Goal: Task Accomplishment & Management: Manage account settings

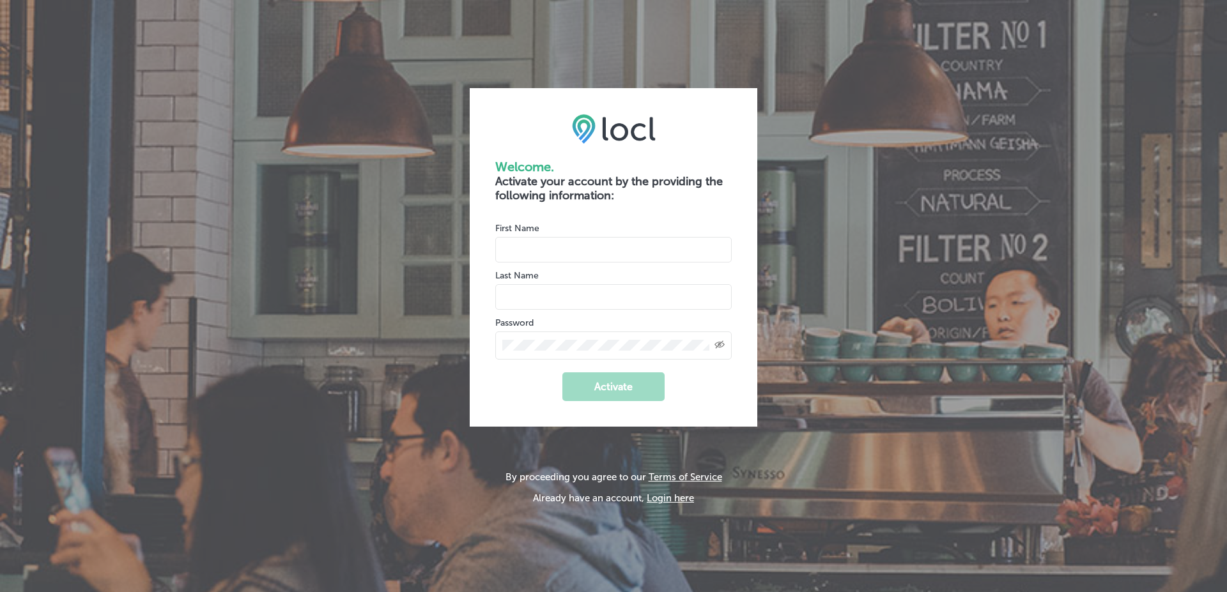
type input "vasilikigreece69+fnf@gmail.com"
click at [595, 248] on input "name" at bounding box center [613, 250] width 236 height 26
type input "Muhammad"
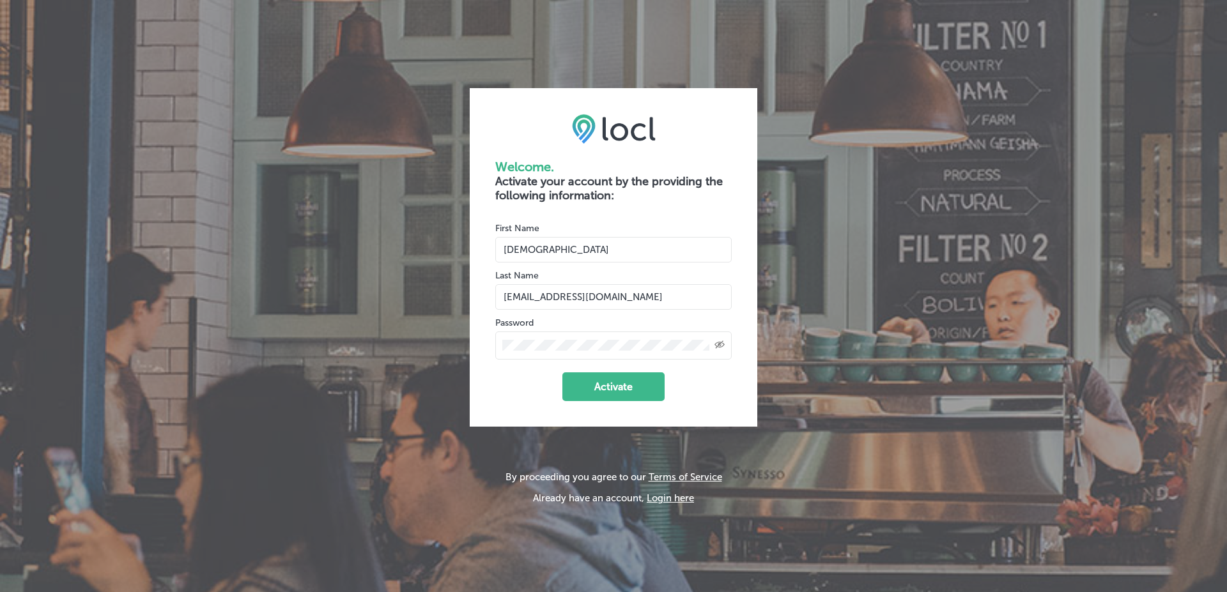
click at [614, 388] on button "Activate" at bounding box center [613, 387] width 102 height 29
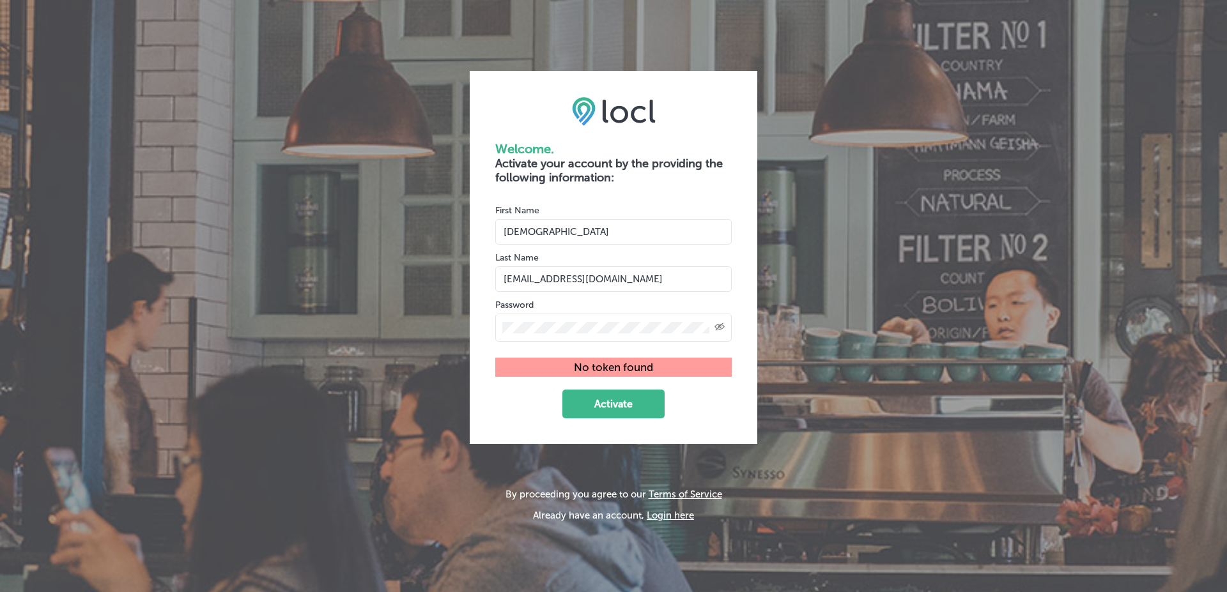
click at [592, 282] on input "name" at bounding box center [613, 279] width 236 height 26
type input "s"
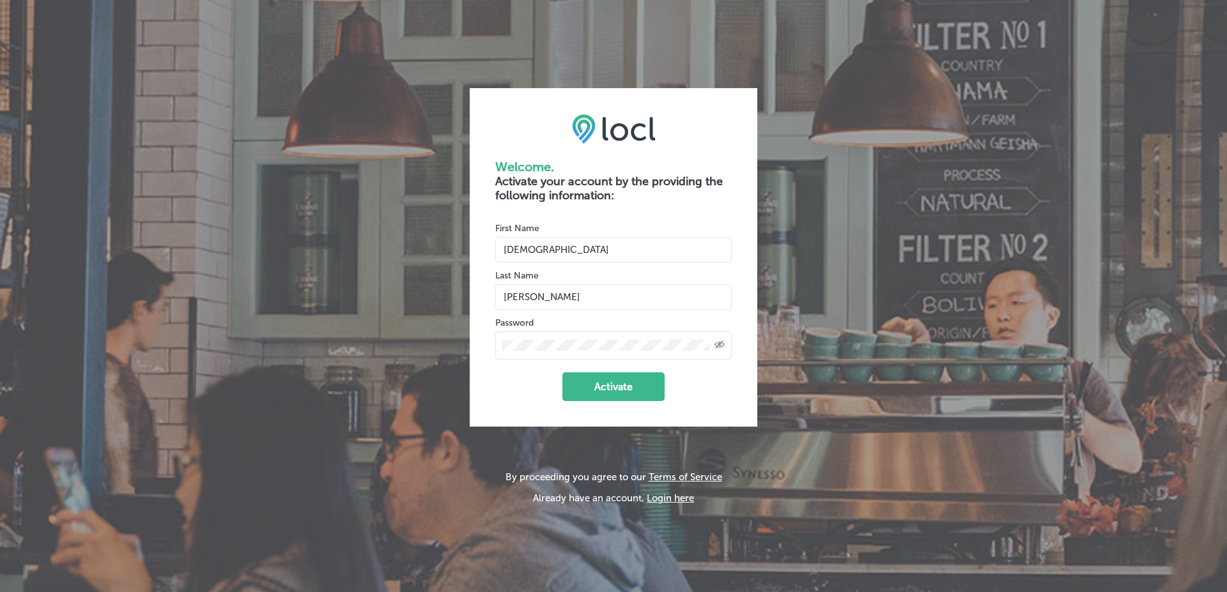
type input "Salman"
click at [594, 282] on div "Last Name" at bounding box center [613, 289] width 236 height 41
click at [624, 393] on button "Activate" at bounding box center [613, 387] width 102 height 29
type input "vasilikigreece69+fnf@gmail.com"
click at [560, 245] on input "name" at bounding box center [613, 250] width 236 height 26
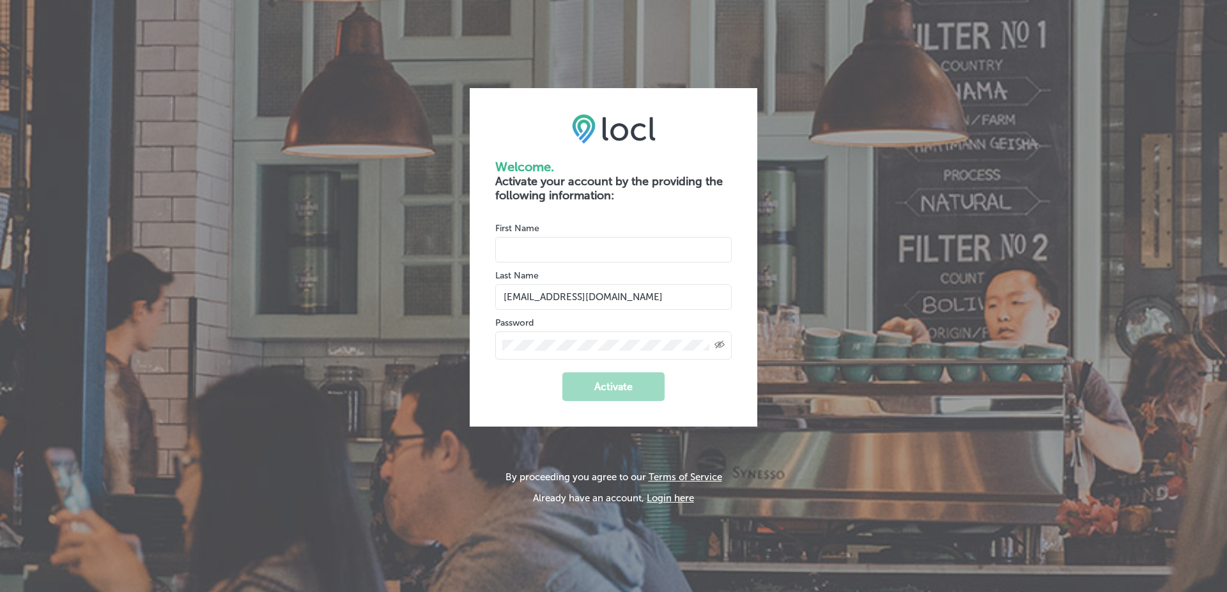
type input "Muhammad"
click at [574, 300] on input "name" at bounding box center [613, 297] width 236 height 26
type input "Salman"
click at [532, 386] on form "Welcome. Activate your account by the providing the following information: Firs…" at bounding box center [613, 280] width 236 height 242
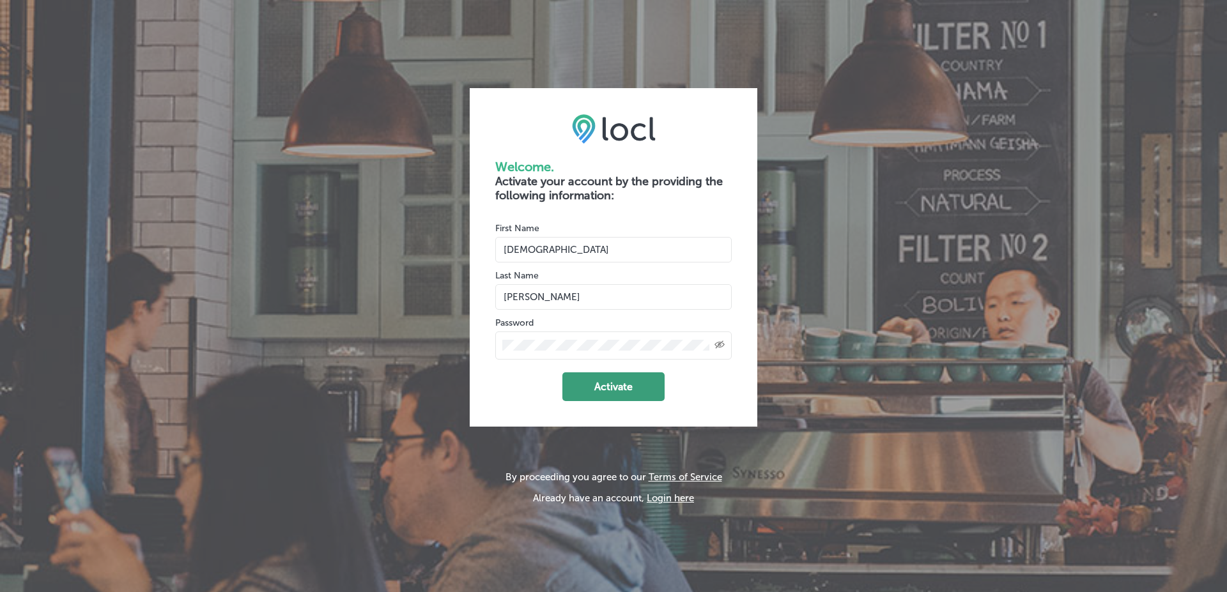
click at [582, 380] on button "Activate" at bounding box center [613, 387] width 102 height 29
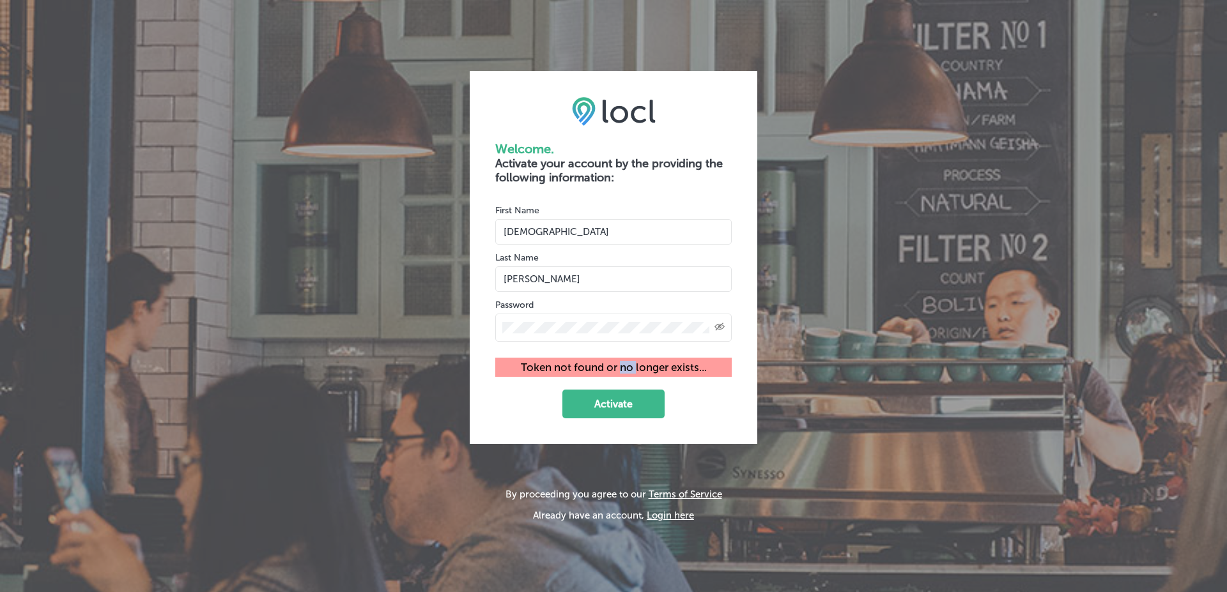
drag, startPoint x: 630, startPoint y: 367, endPoint x: 647, endPoint y: 367, distance: 16.6
click at [635, 367] on div "Token not found or no longer exists..." at bounding box center [613, 367] width 236 height 19
click at [684, 367] on div "Token not found or no longer exists..." at bounding box center [613, 367] width 236 height 19
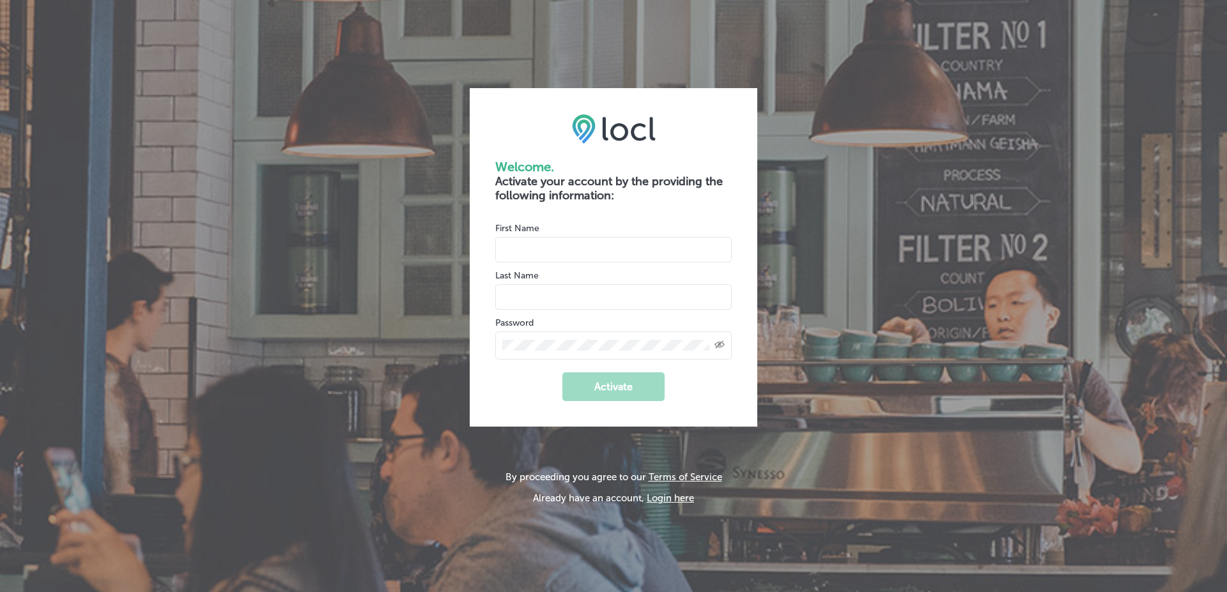
type input "vasilikigreece69+fnf@gmail.com"
click at [541, 249] on input "name" at bounding box center [613, 250] width 236 height 26
type input "Muhammad"
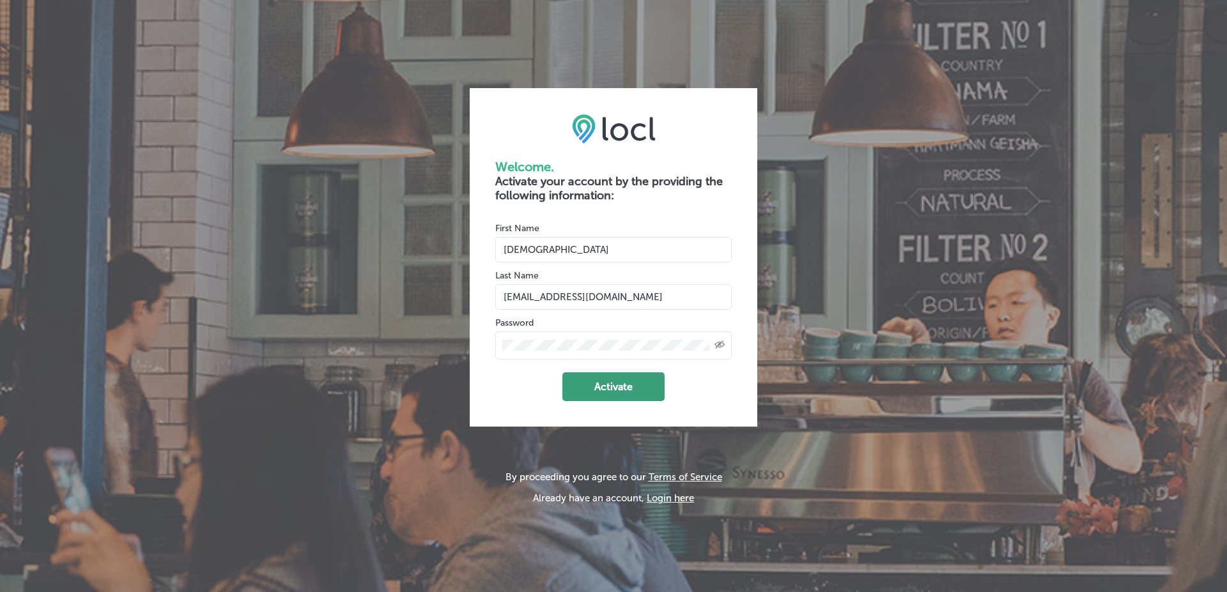
click at [586, 394] on button "Activate" at bounding box center [613, 387] width 102 height 29
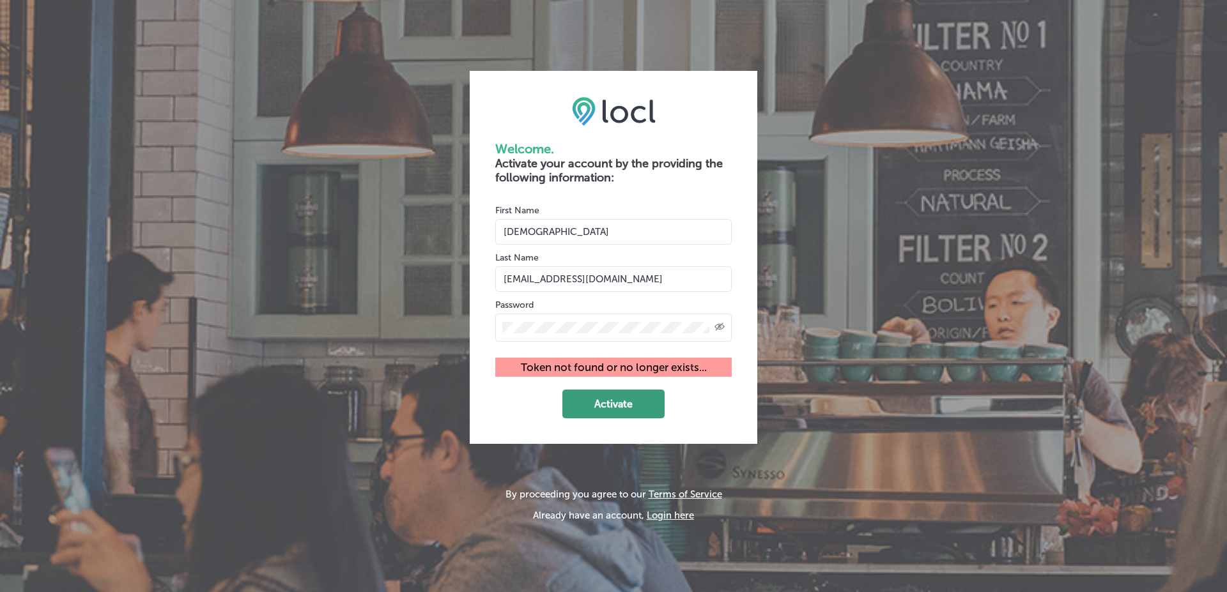
click at [586, 394] on button "Activate" at bounding box center [613, 404] width 102 height 29
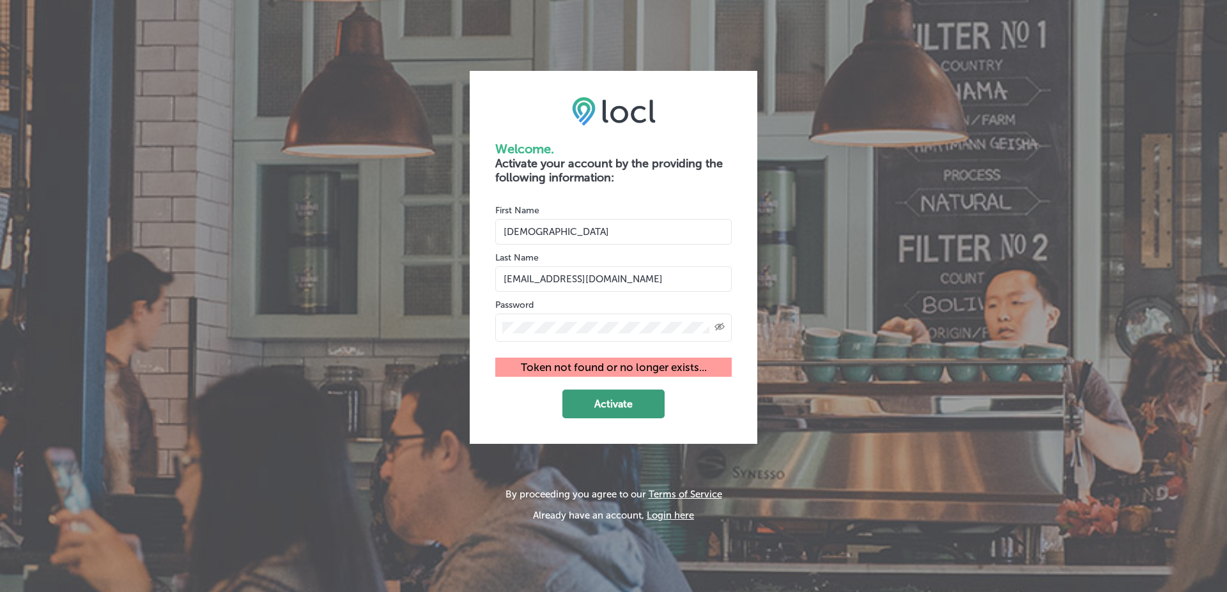
click at [586, 394] on button "Activate" at bounding box center [613, 404] width 102 height 29
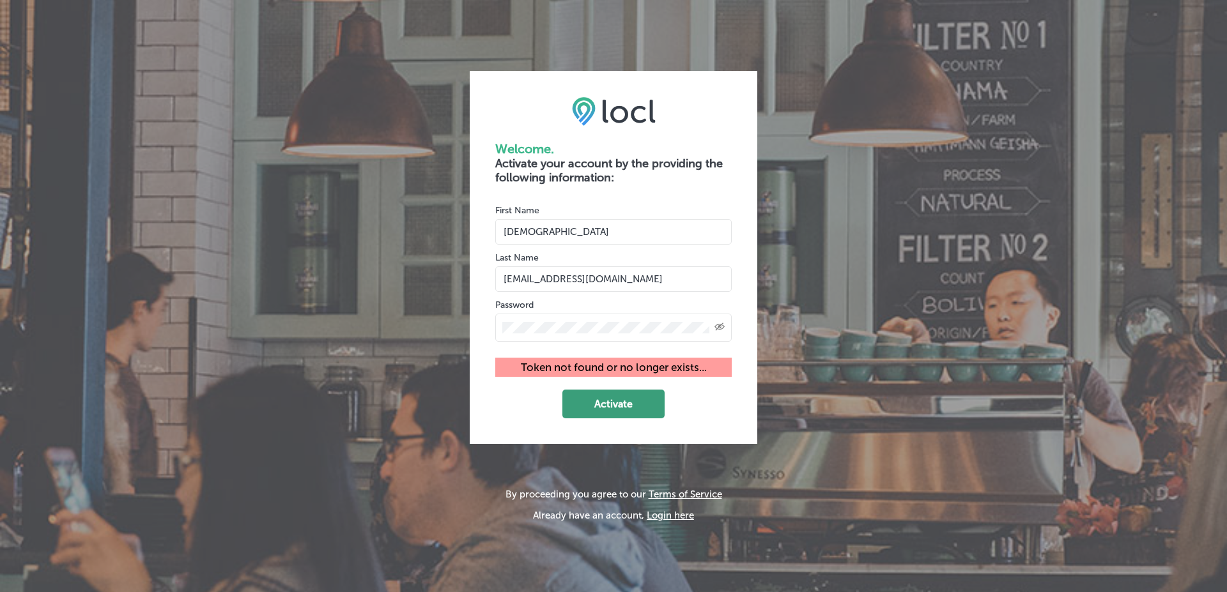
click at [586, 394] on button "Activate" at bounding box center [613, 404] width 102 height 29
click at [960, 172] on div "Welcome. Activate your account by the providing the following information: Firs…" at bounding box center [613, 296] width 1227 height 592
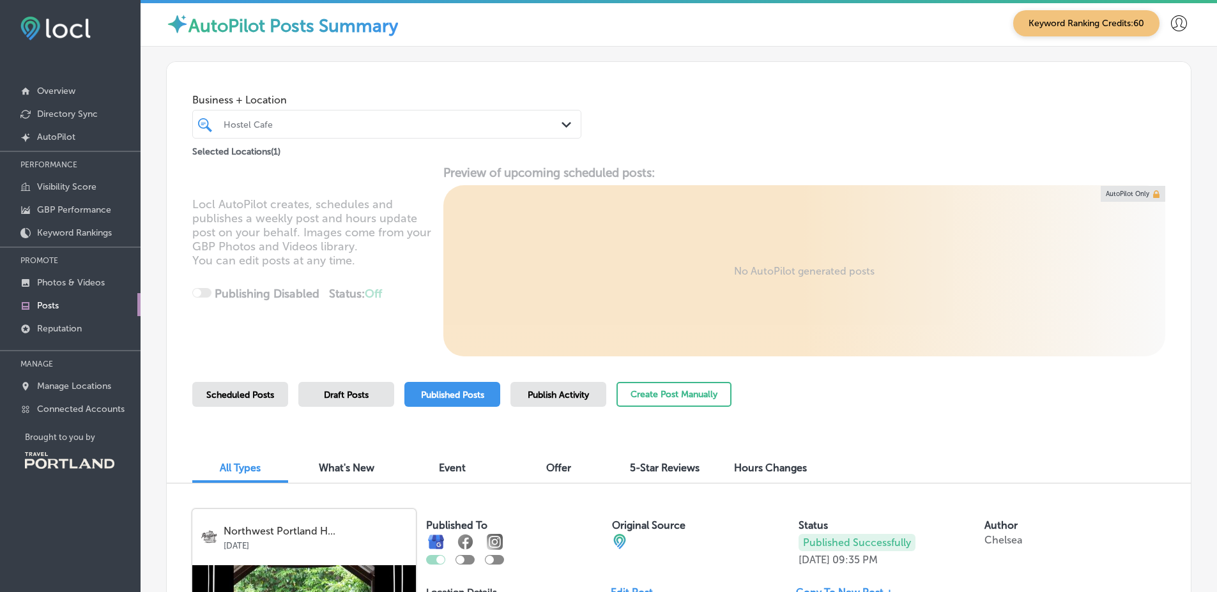
click at [1051, 157] on div "Business + Location Hostel Cafe Path Created with Sketch. Selected Locations ( …" at bounding box center [679, 110] width 1024 height 97
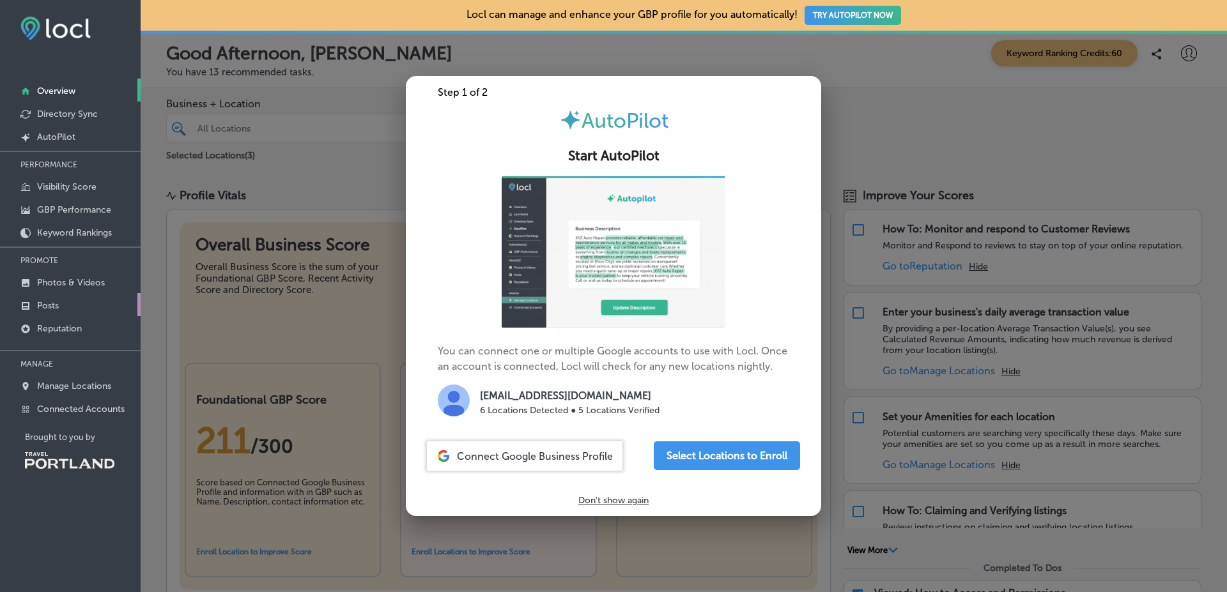
click at [128, 299] on link "Posts" at bounding box center [70, 304] width 141 height 23
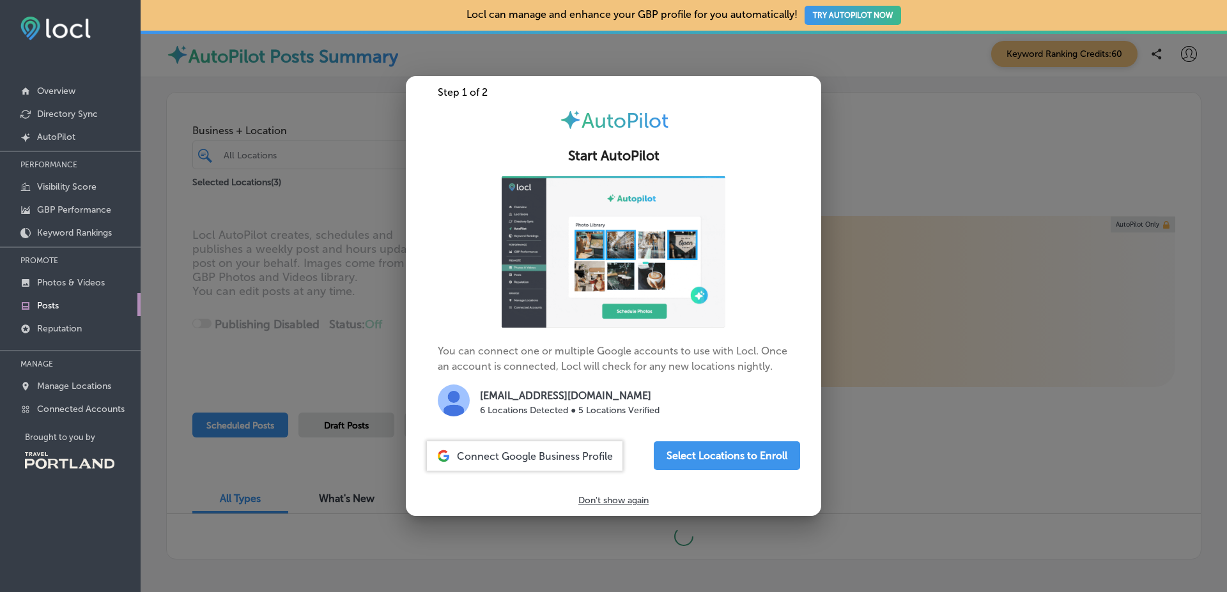
click at [1086, 178] on div at bounding box center [613, 296] width 1227 height 592
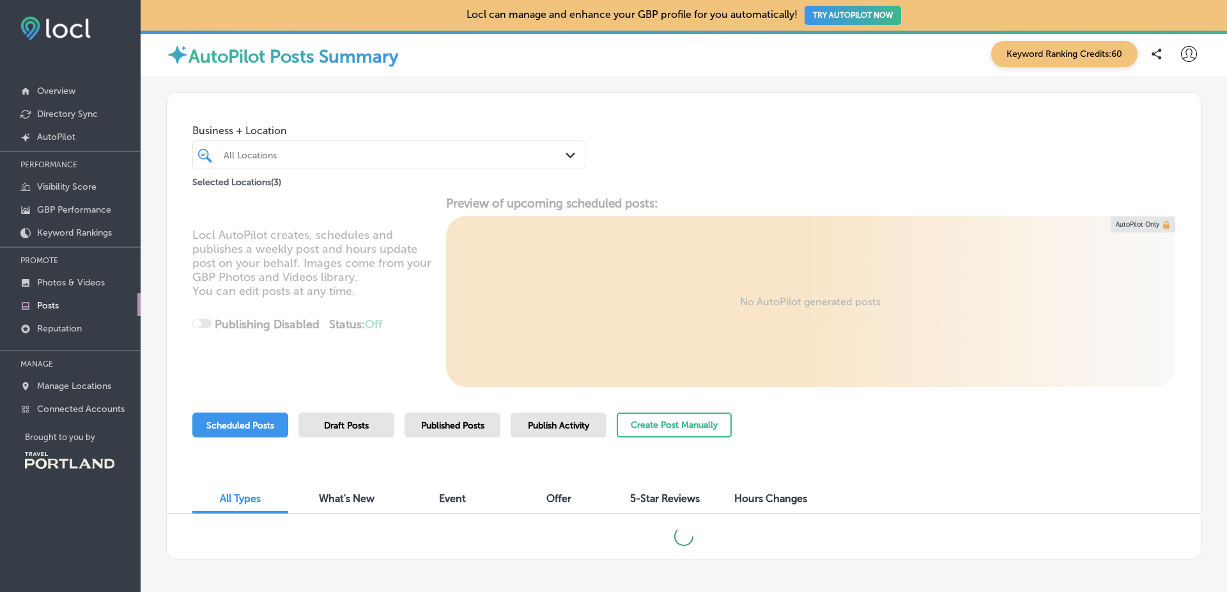
click at [370, 279] on div "Locl AutoPilot creates, schedules and publishes a weekly post and hours update …" at bounding box center [684, 291] width 1034 height 191
click at [458, 429] on span "Published Posts" at bounding box center [452, 426] width 63 height 11
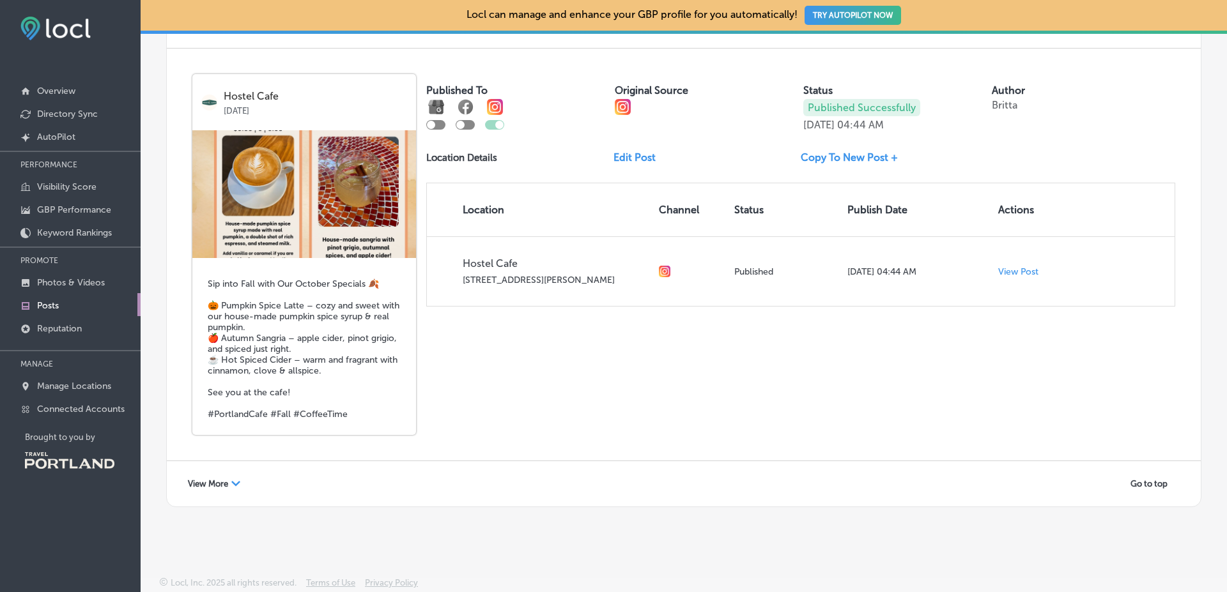
scroll to position [2319, 0]
click at [216, 488] on div "View More Path Created with Sketch." at bounding box center [214, 482] width 69 height 20
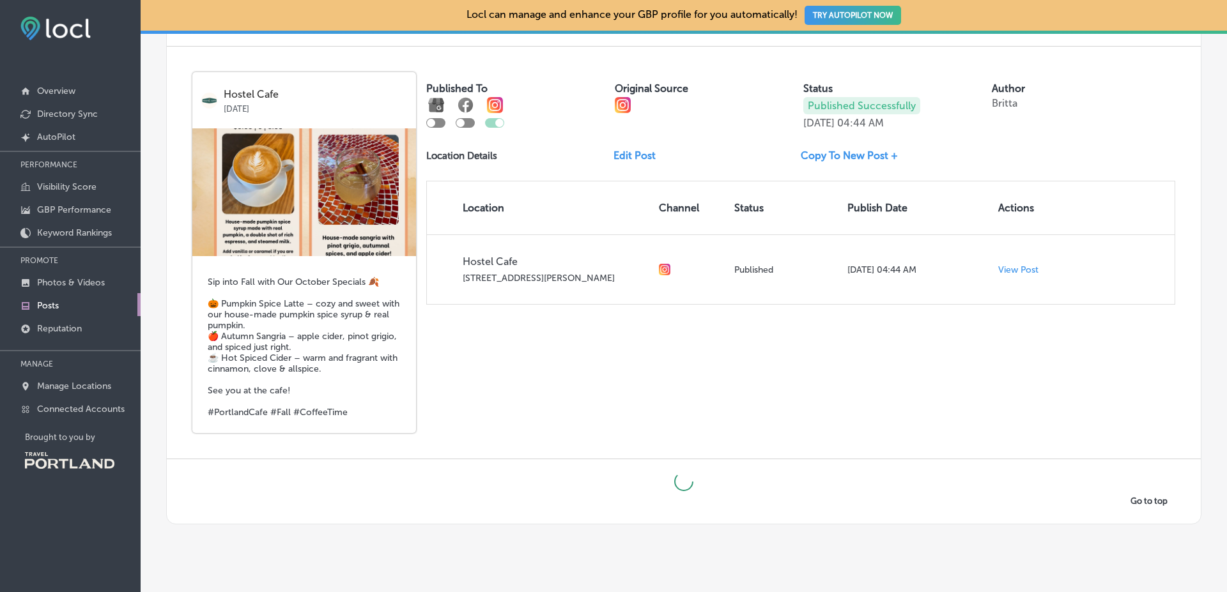
click at [899, 414] on div "Hostel Cafe [DATE] Sip into Fall with Our October Specials 🍂 🎃 Pumpkin Spice La…" at bounding box center [684, 253] width 1034 height 412
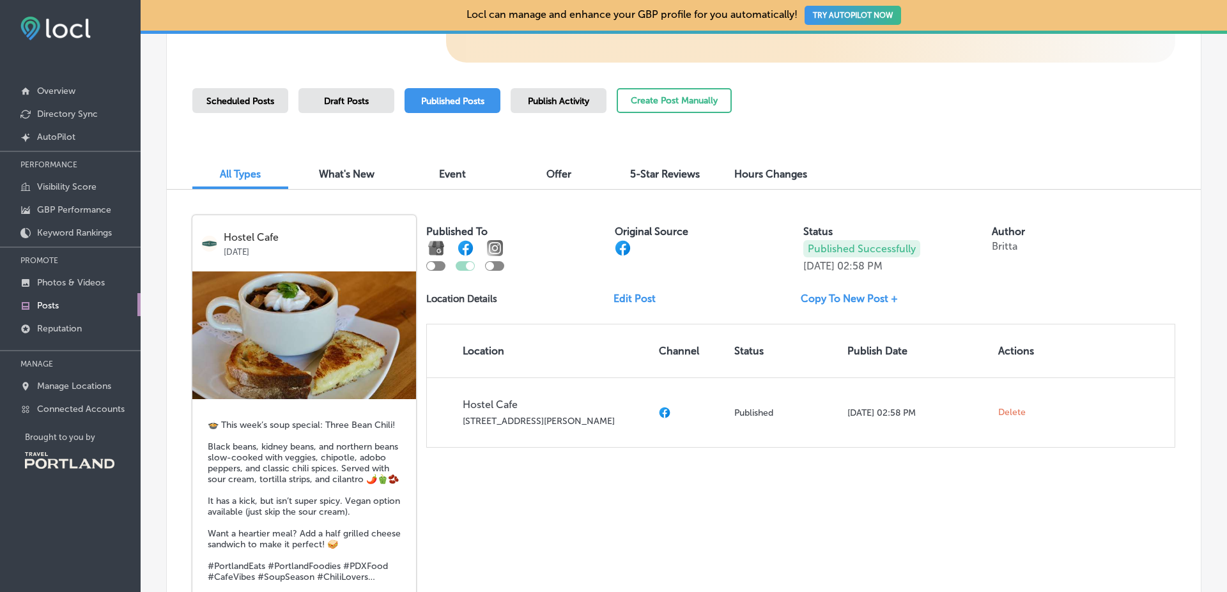
scroll to position [0, 0]
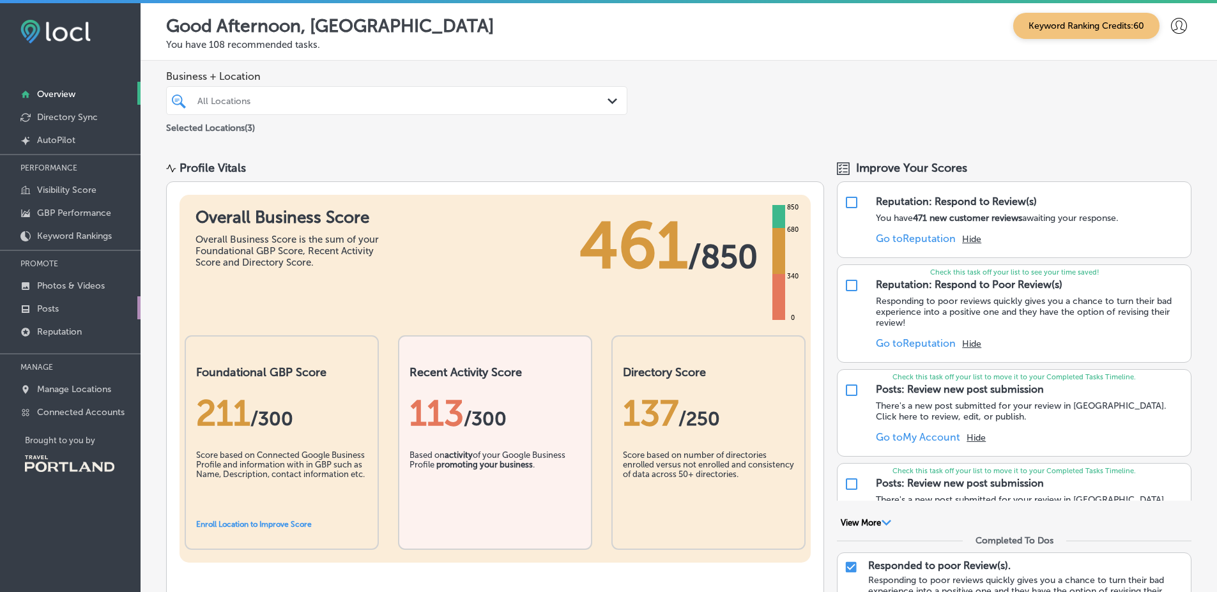
click at [100, 300] on link "Posts" at bounding box center [70, 308] width 141 height 23
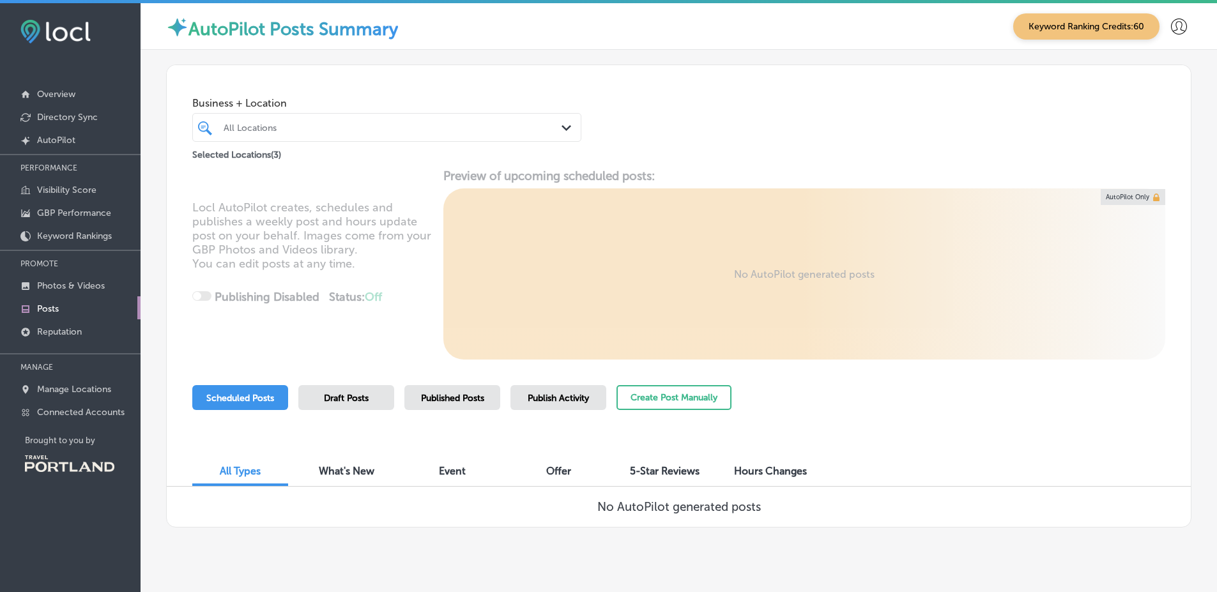
click at [381, 403] on div "Draft Posts" at bounding box center [346, 397] width 96 height 25
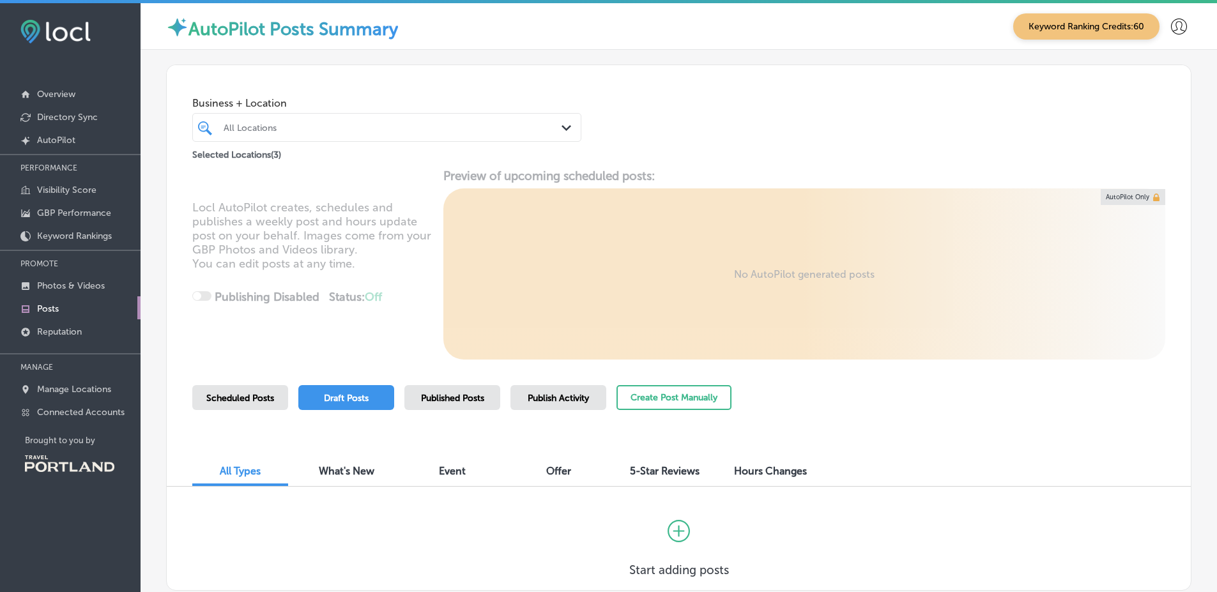
click at [486, 399] on div "Published Posts" at bounding box center [453, 397] width 96 height 25
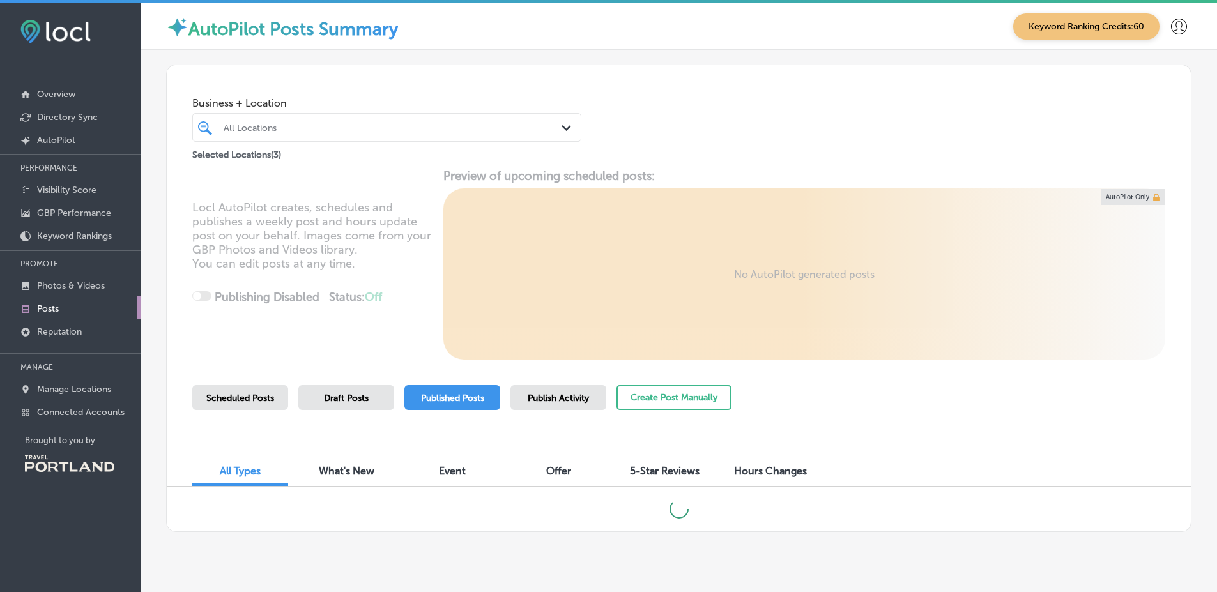
click at [1189, 403] on div "Business + Location All Locations Path Created with Sketch. Selected Locations …" at bounding box center [679, 296] width 1077 height 492
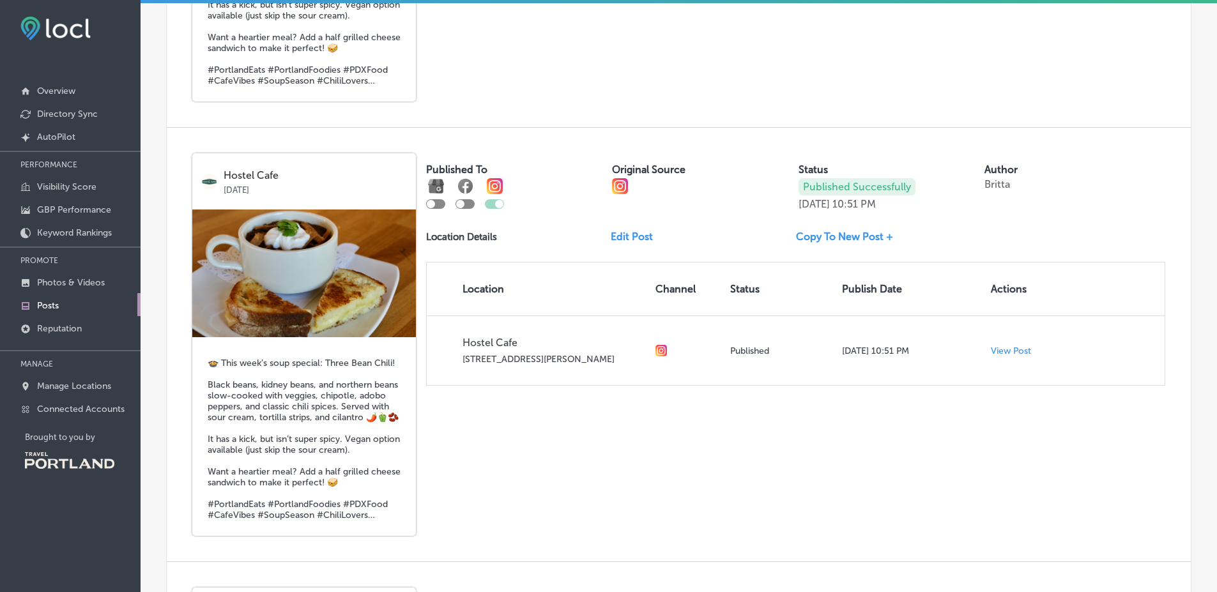
scroll to position [867, 0]
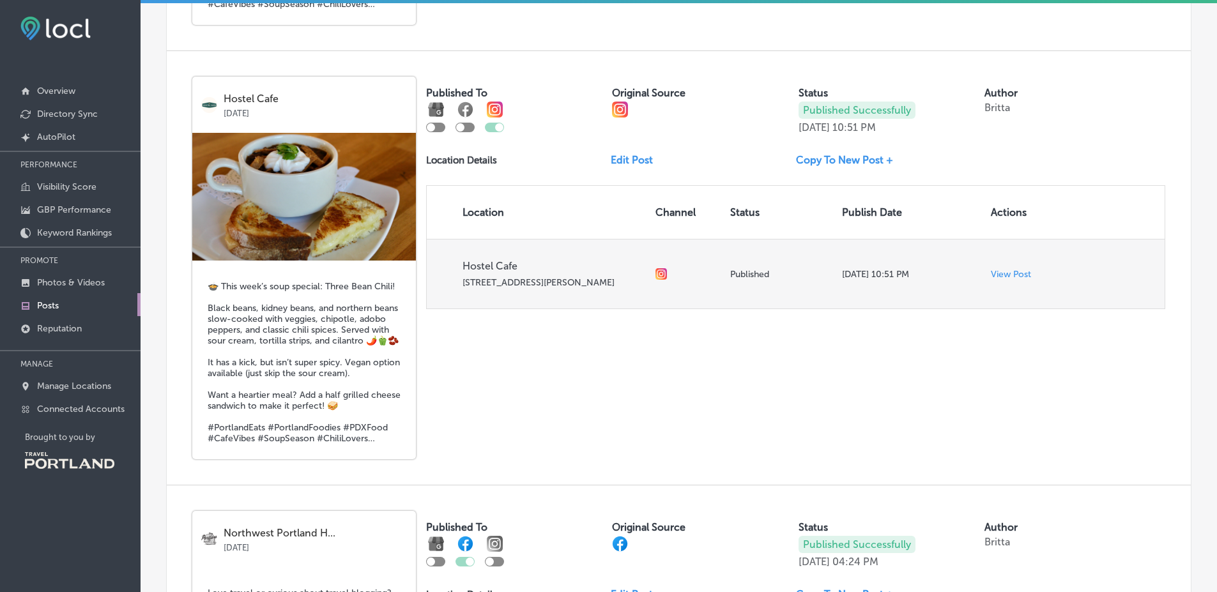
click at [994, 276] on p "View Post" at bounding box center [1011, 274] width 40 height 11
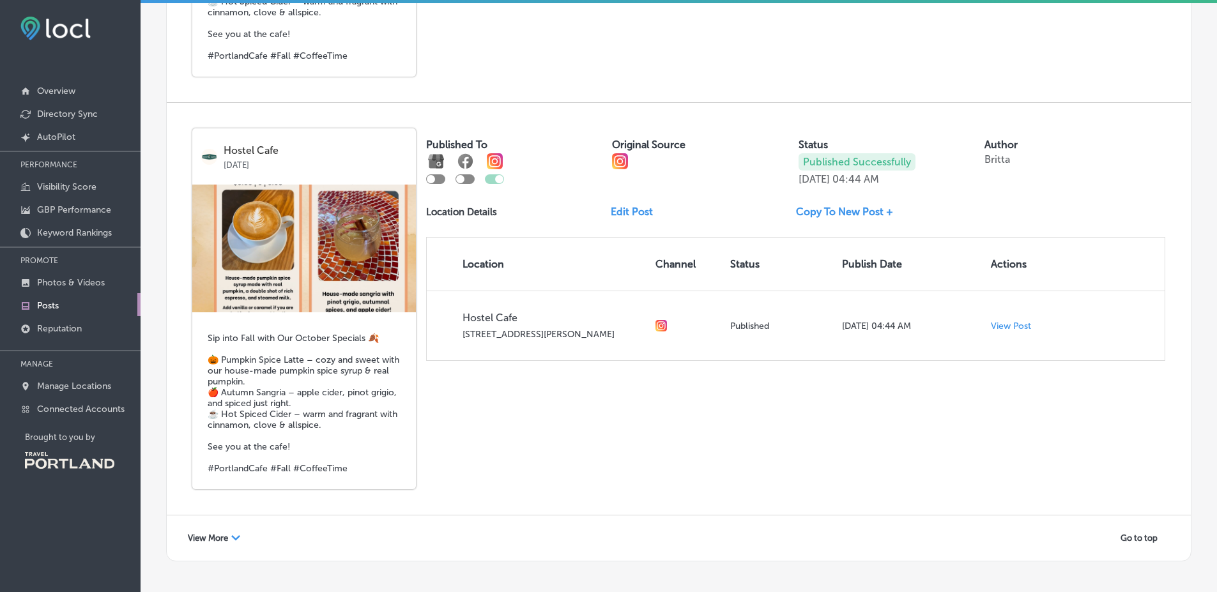
scroll to position [2288, 0]
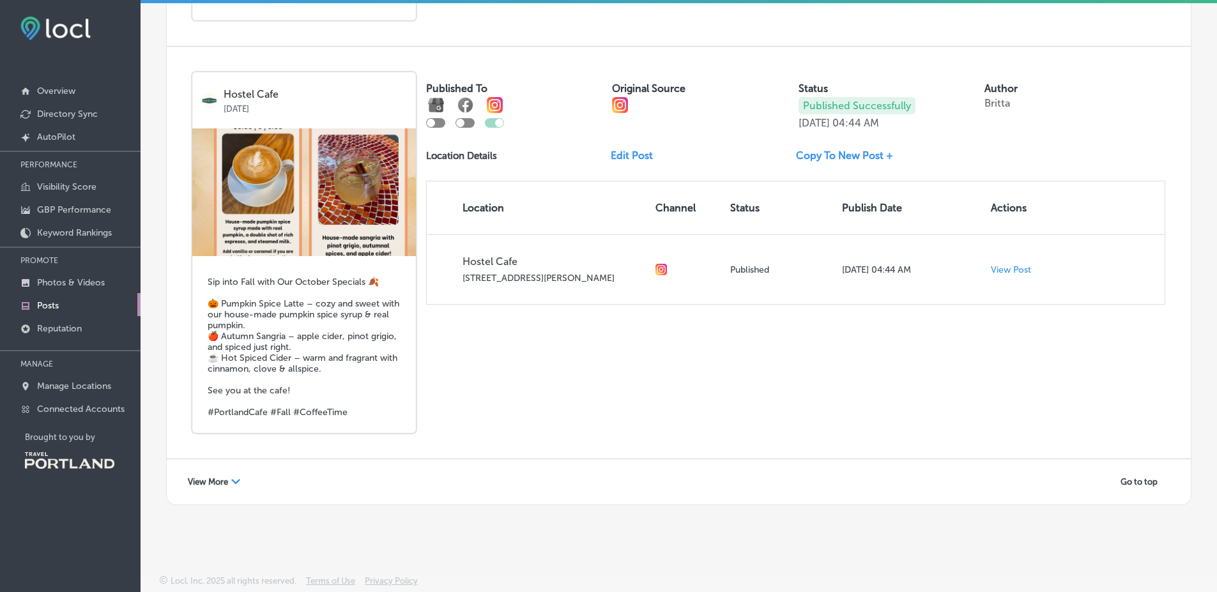
click at [232, 479] on icon "Path Created with Sketch." at bounding box center [235, 481] width 9 height 5
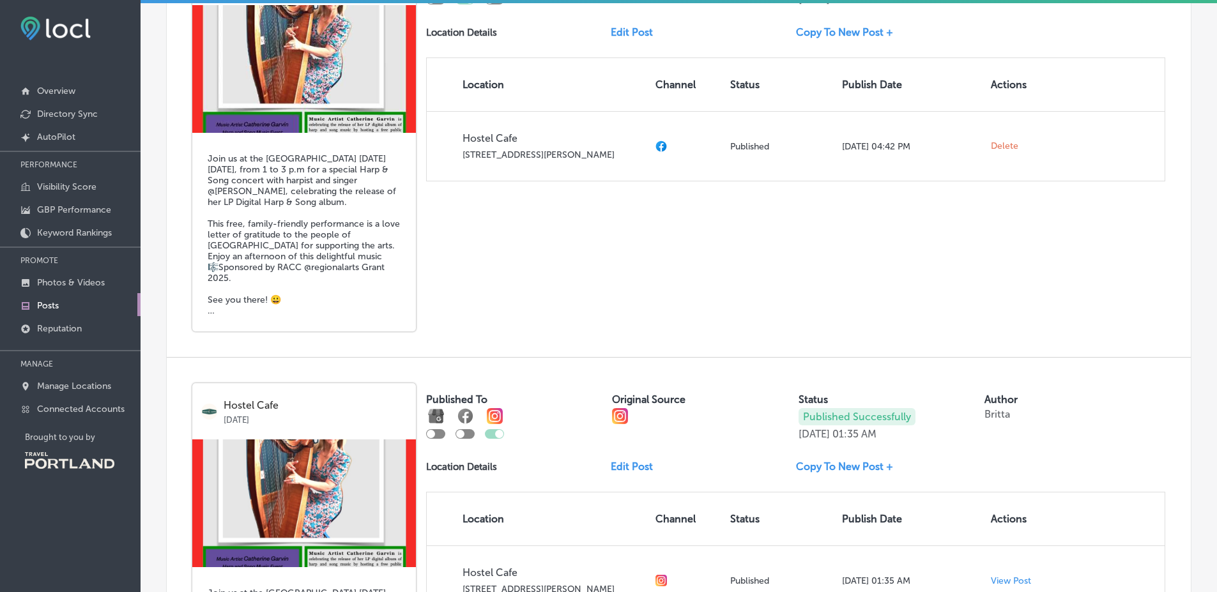
scroll to position [4589, 0]
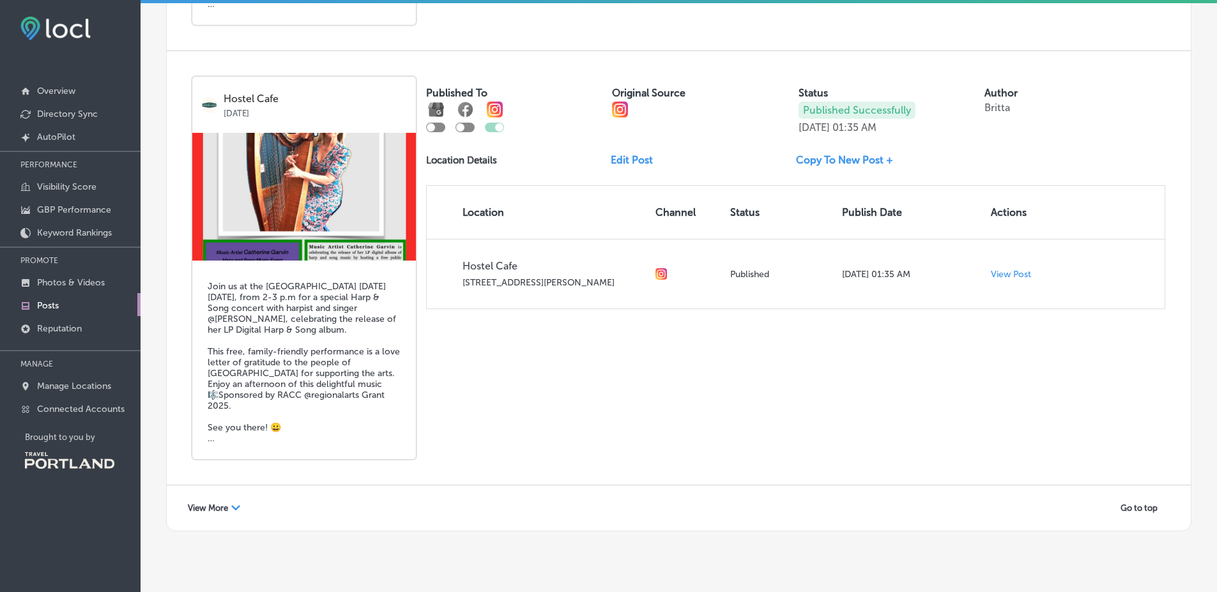
click at [228, 505] on span "View More" at bounding box center [208, 509] width 40 height 10
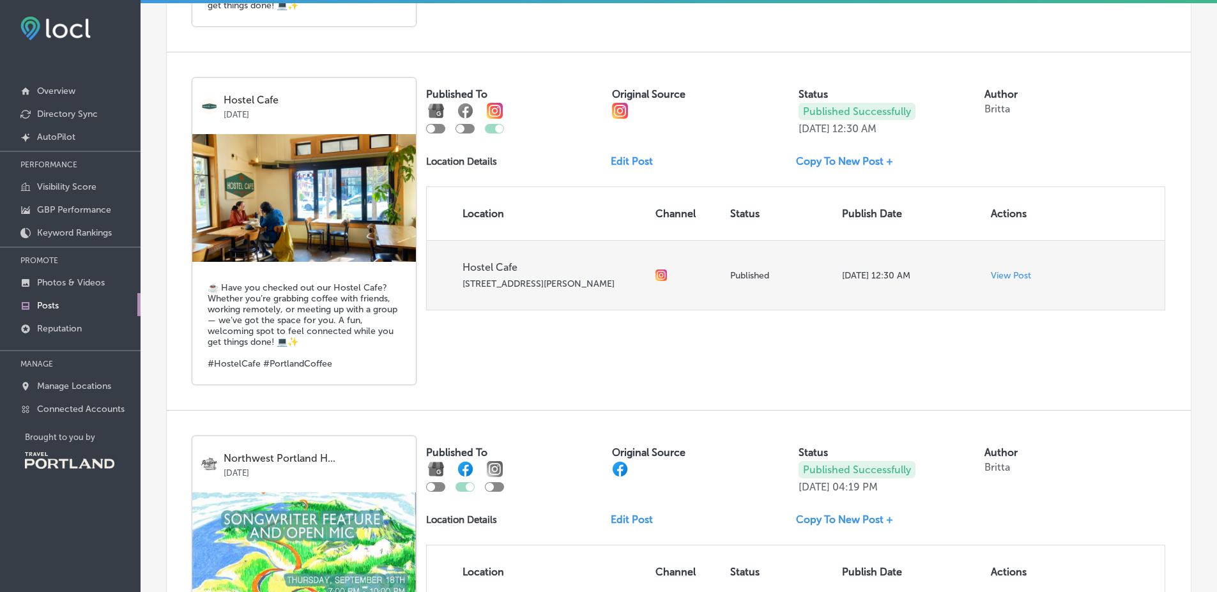
scroll to position [5324, 0]
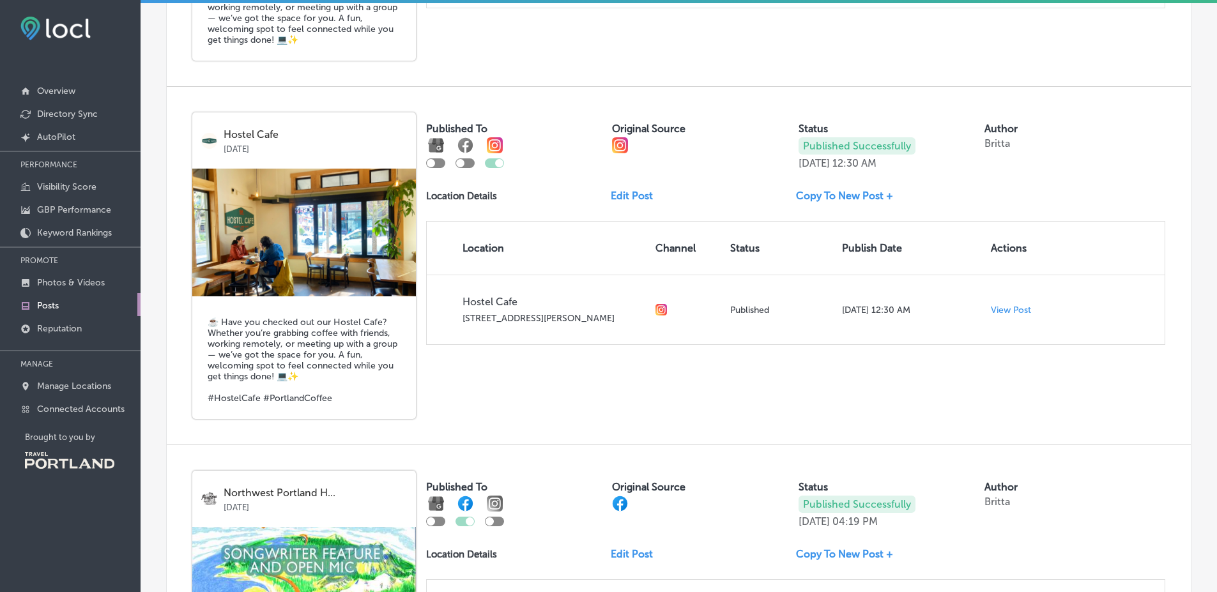
click at [112, 406] on p "Connected Accounts" at bounding box center [81, 409] width 88 height 11
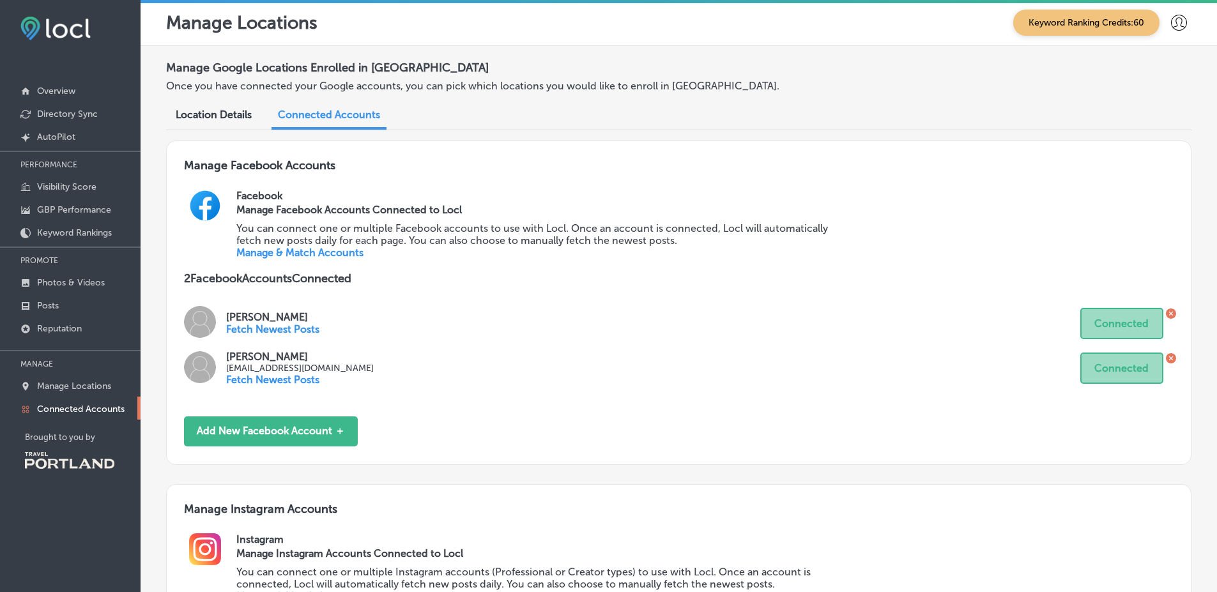
click at [237, 365] on p "[EMAIL_ADDRESS][DOMAIN_NAME]" at bounding box center [300, 368] width 148 height 11
drag, startPoint x: 237, startPoint y: 365, endPoint x: 341, endPoint y: 365, distance: 103.5
click at [341, 365] on p "[EMAIL_ADDRESS][DOMAIN_NAME]" at bounding box center [300, 368] width 148 height 11
copy p "[EMAIL_ADDRESS][DOMAIN_NAME]"
click at [361, 320] on div "Chelsea Wilcox Fetch Newest Posts Connected" at bounding box center [679, 323] width 990 height 35
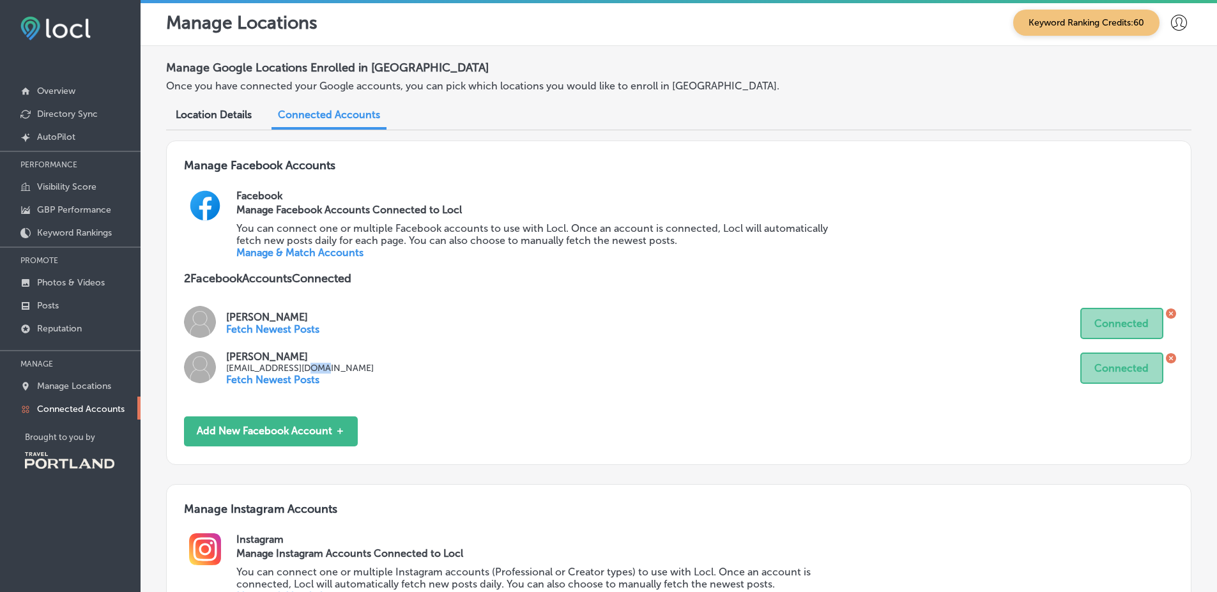
drag, startPoint x: 304, startPoint y: 366, endPoint x: 317, endPoint y: 368, distance: 13.0
click at [317, 368] on p "[EMAIL_ADDRESS][DOMAIN_NAME]" at bounding box center [300, 368] width 148 height 11
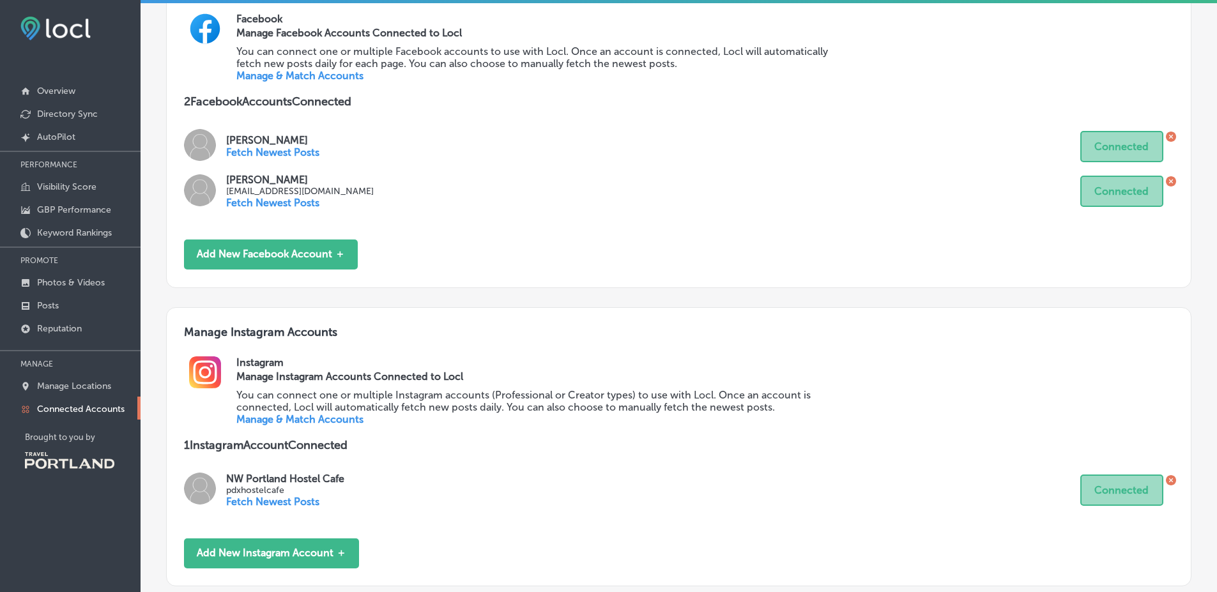
scroll to position [230, 0]
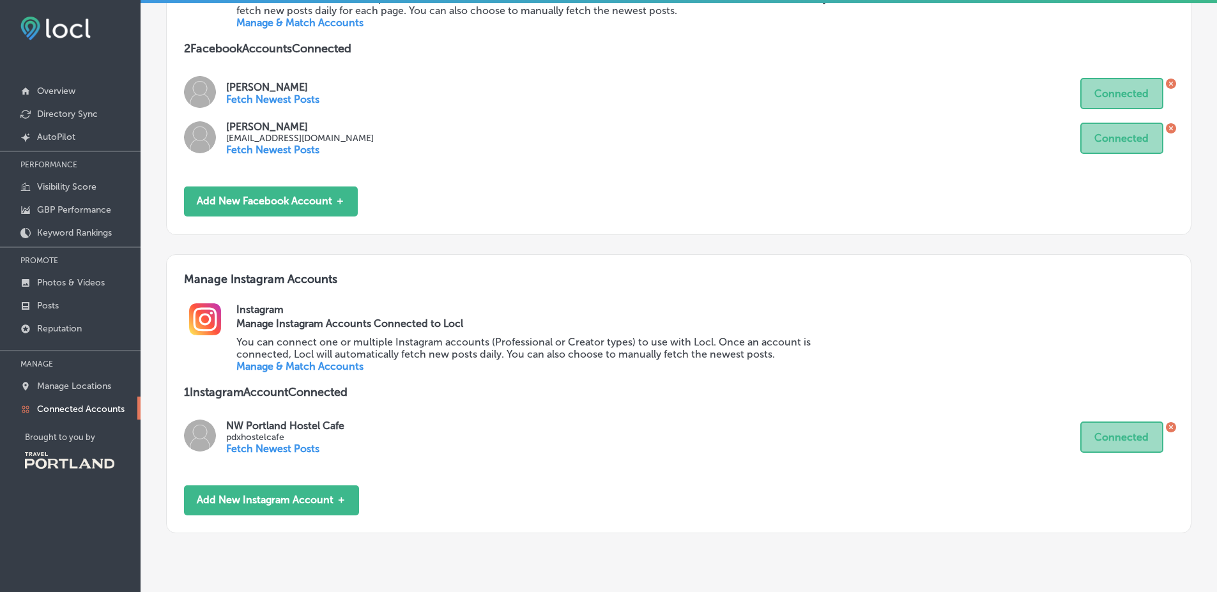
click at [462, 327] on h3 "Manage Instagram Accounts Connected to Locl" at bounding box center [540, 324] width 609 height 12
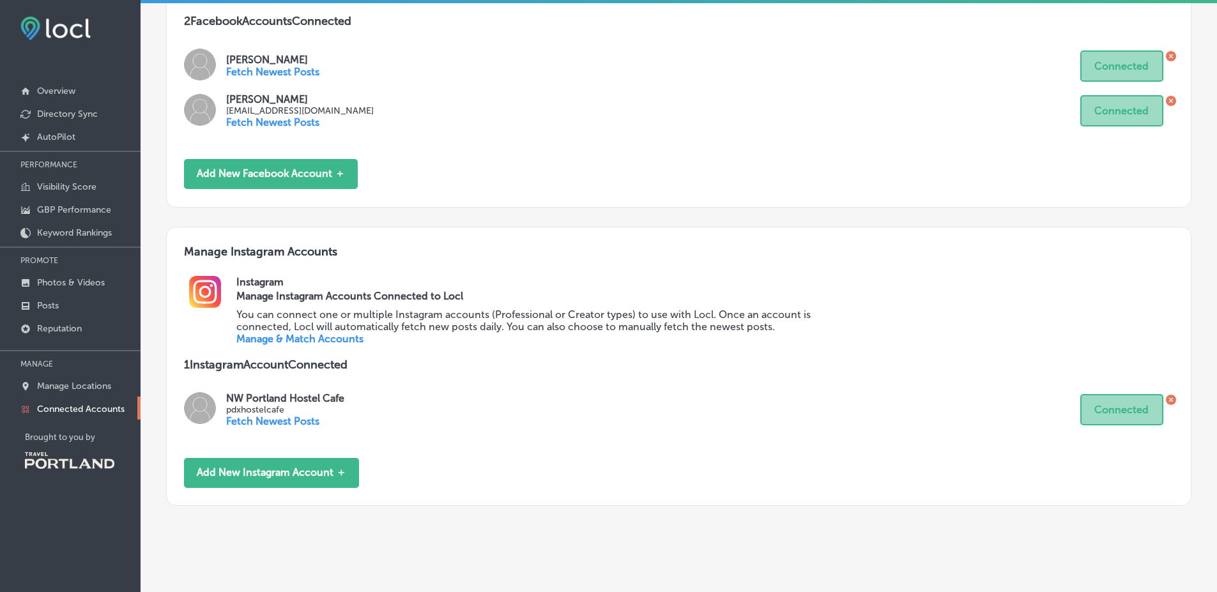
scroll to position [281, 0]
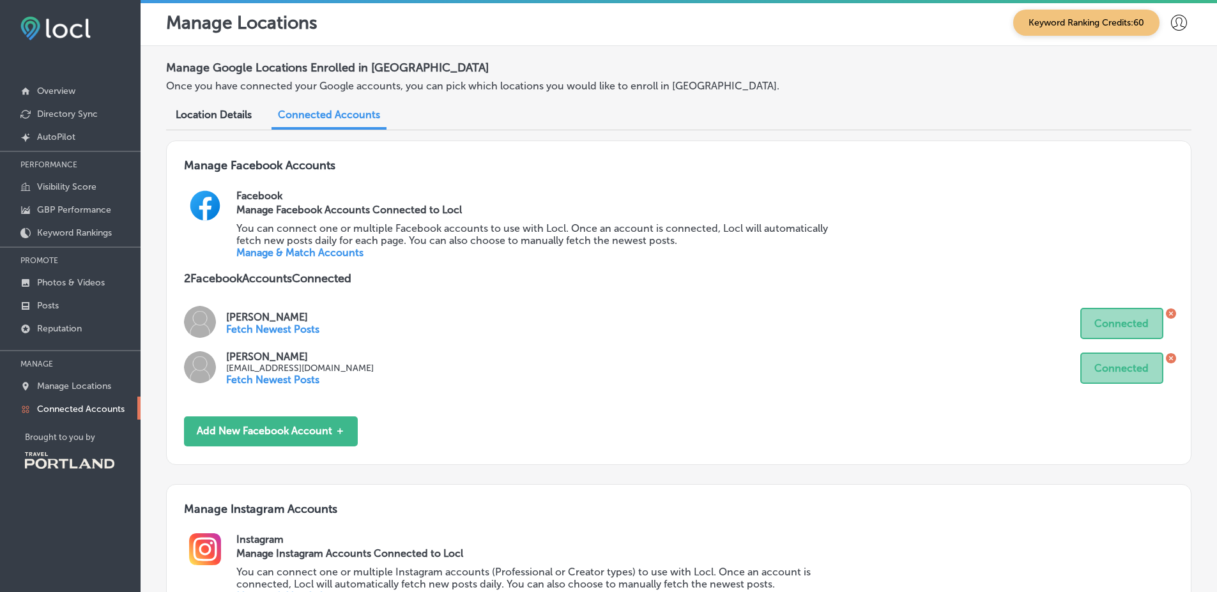
click at [1173, 33] on div at bounding box center [1179, 23] width 26 height 26
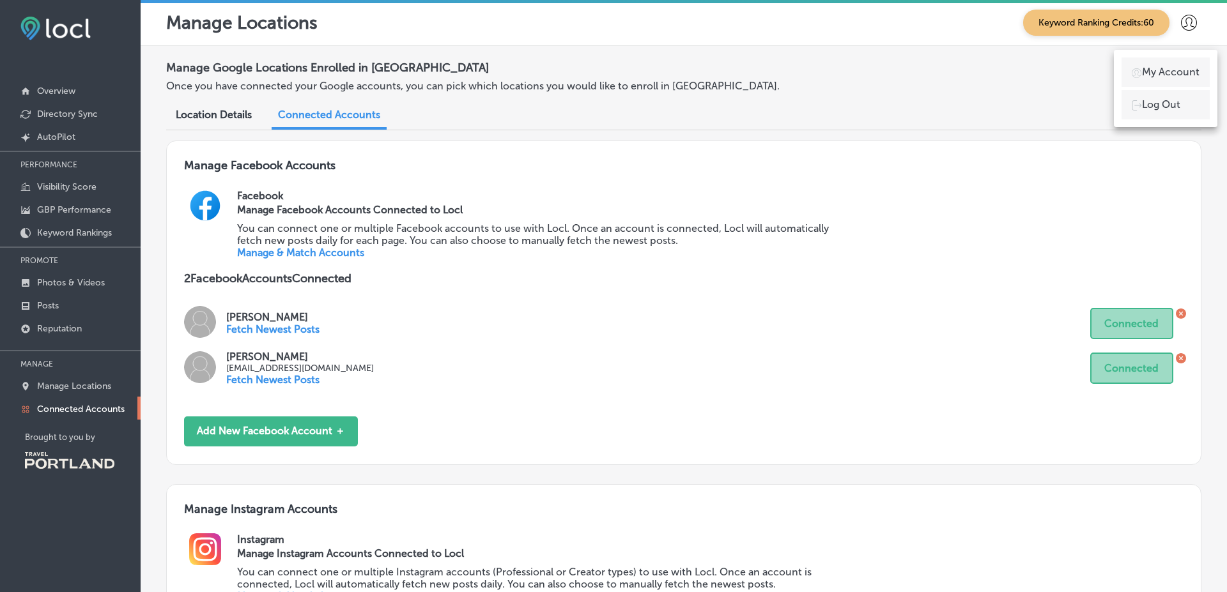
click at [1159, 119] on li "Log Out" at bounding box center [1166, 104] width 88 height 29
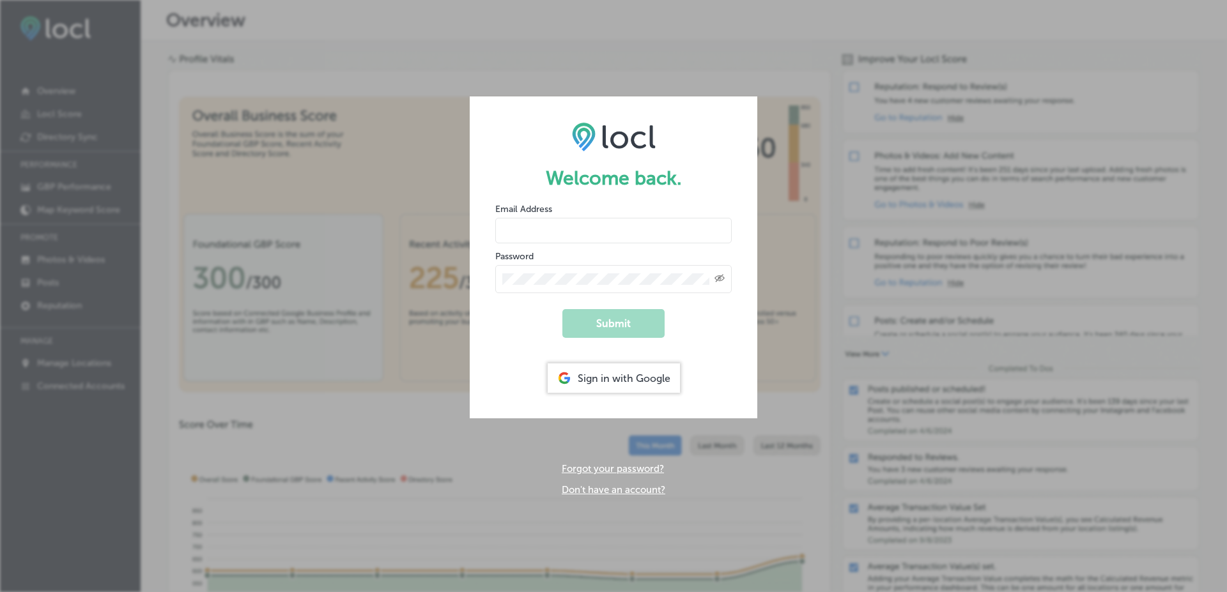
type input "[EMAIL_ADDRESS][DOMAIN_NAME]"
